Goal: Transaction & Acquisition: Purchase product/service

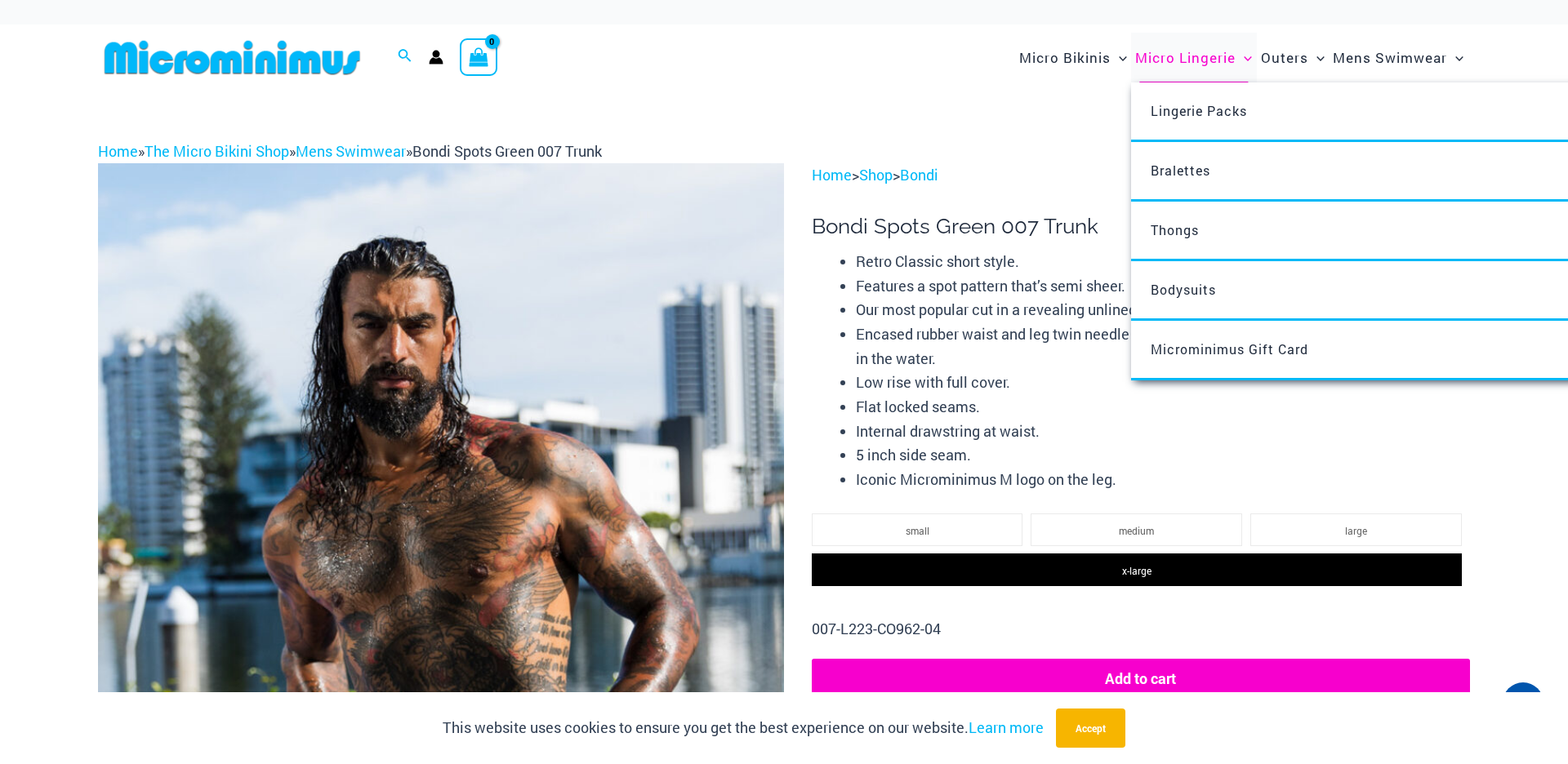
click at [1185, 55] on span "Micro Lingerie" at bounding box center [1185, 57] width 100 height 42
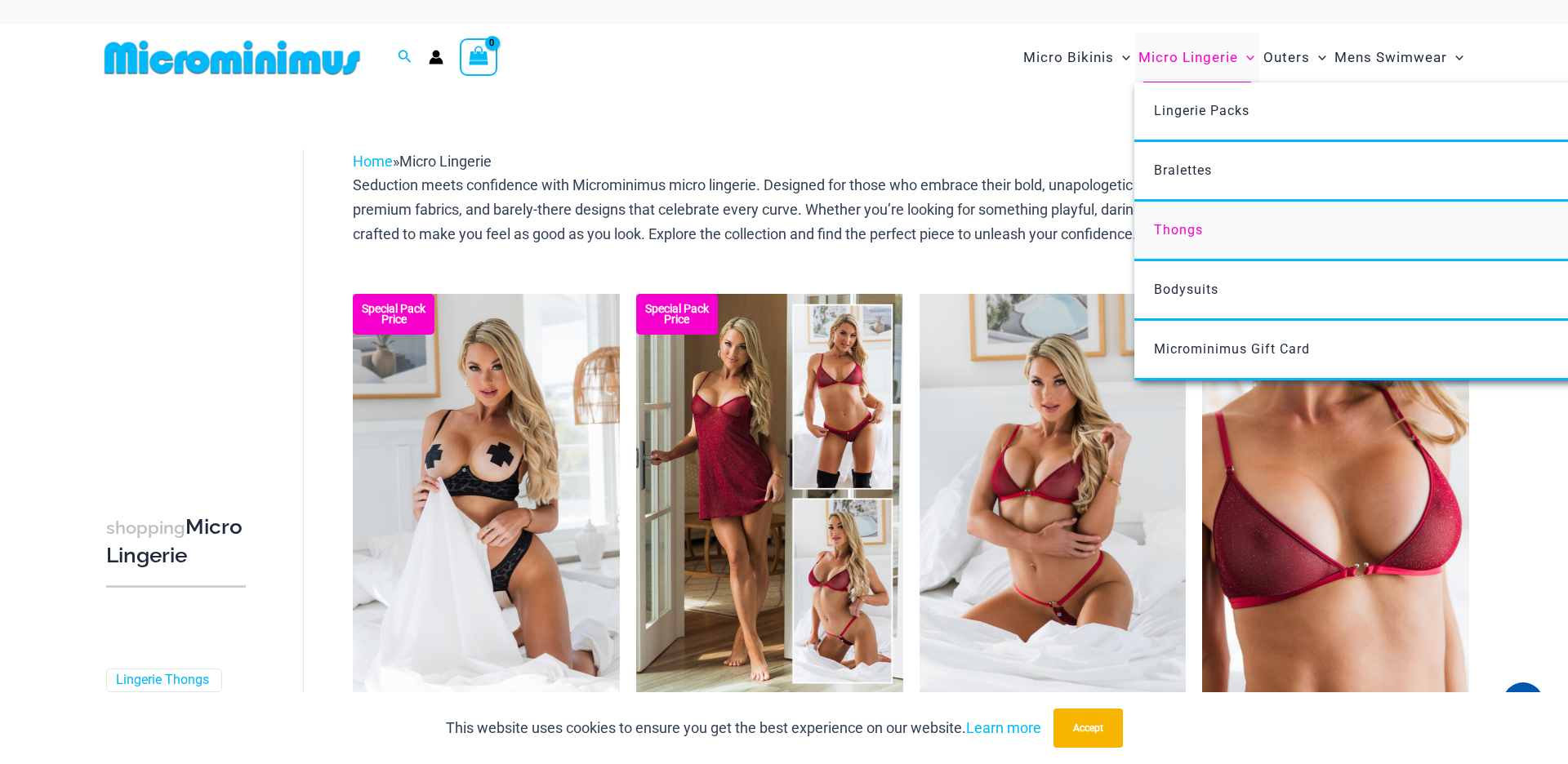
click at [1180, 223] on span "Thongs" at bounding box center [1178, 230] width 49 height 15
